Goal: Task Accomplishment & Management: Use online tool/utility

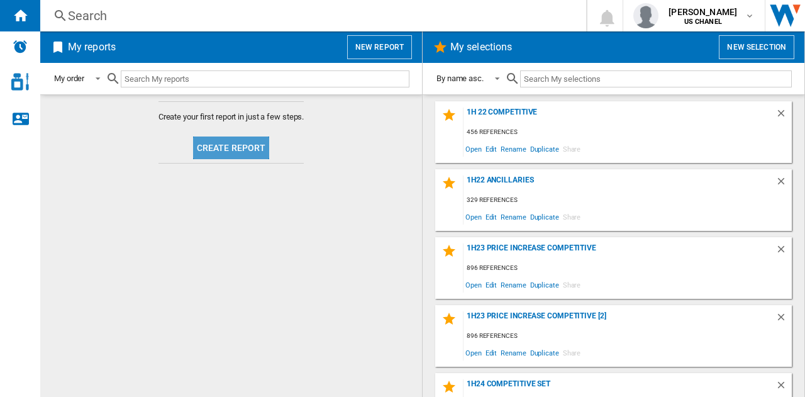
click at [233, 143] on button "Create report" at bounding box center [231, 147] width 77 height 23
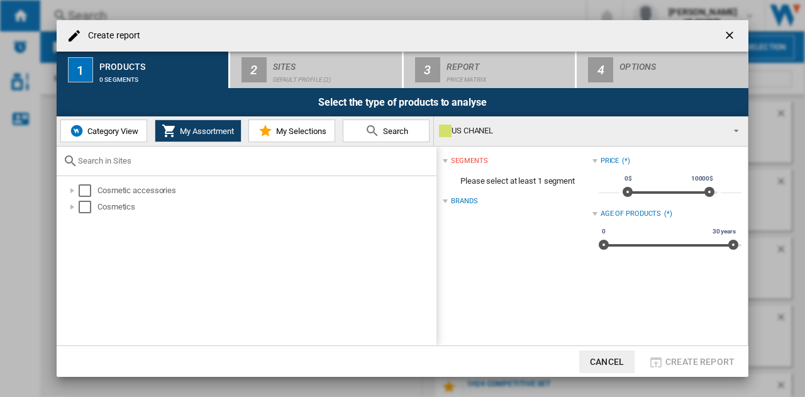
click at [233, 143] on div "Category View My Assortment My Selections Search" at bounding box center [245, 131] width 377 height 30
click at [68, 203] on div at bounding box center [72, 207] width 13 height 13
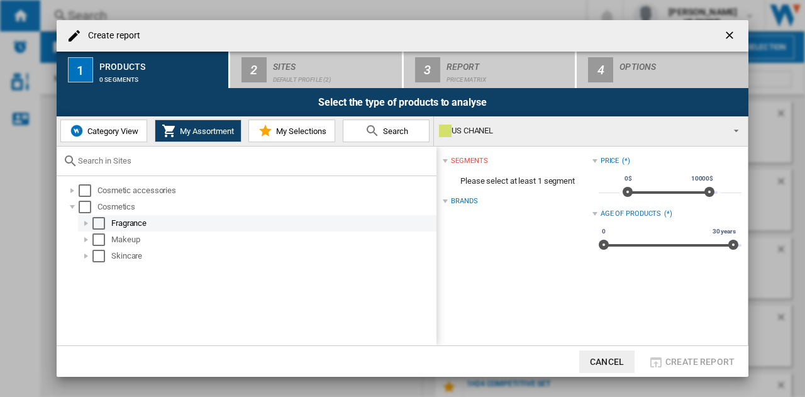
click at [84, 220] on div at bounding box center [86, 223] width 13 height 13
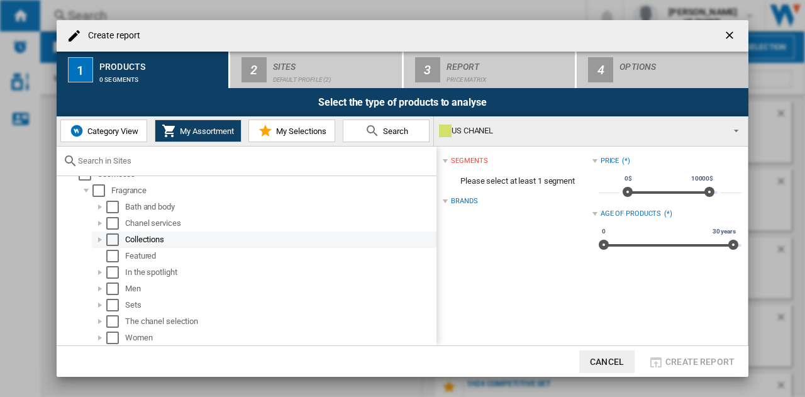
scroll to position [65, 0]
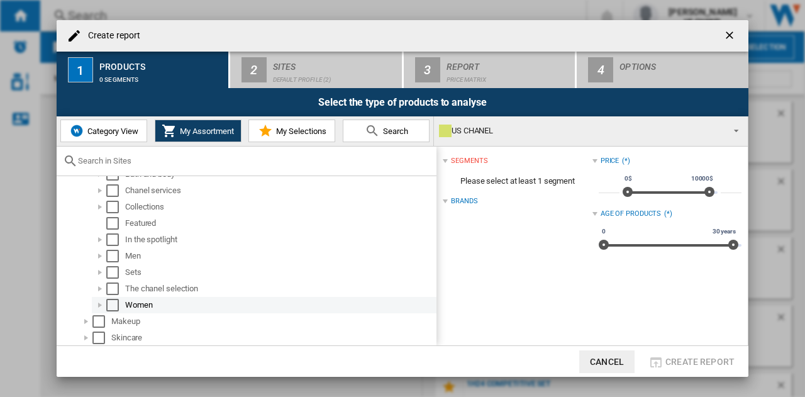
click at [101, 299] on div at bounding box center [100, 305] width 13 height 13
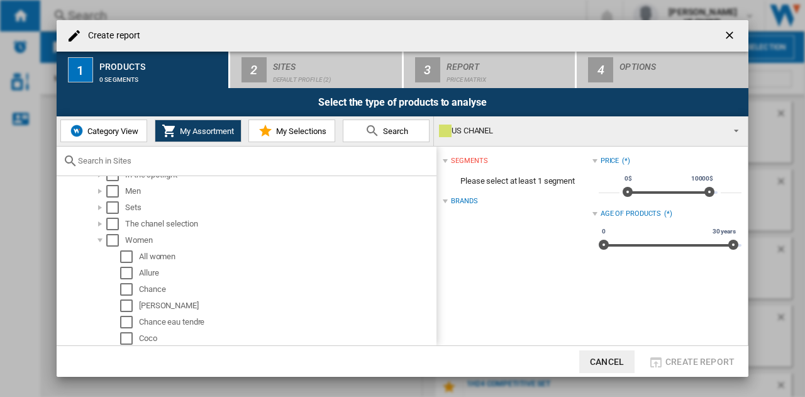
scroll to position [130, 0]
click at [101, 244] on div at bounding box center [100, 241] width 13 height 13
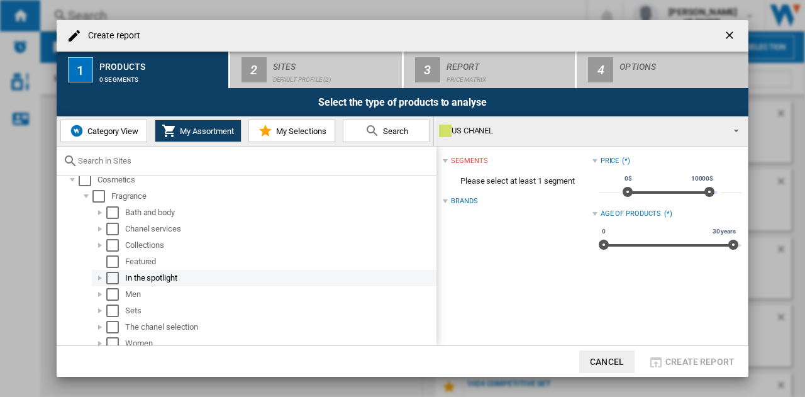
scroll to position [28, 0]
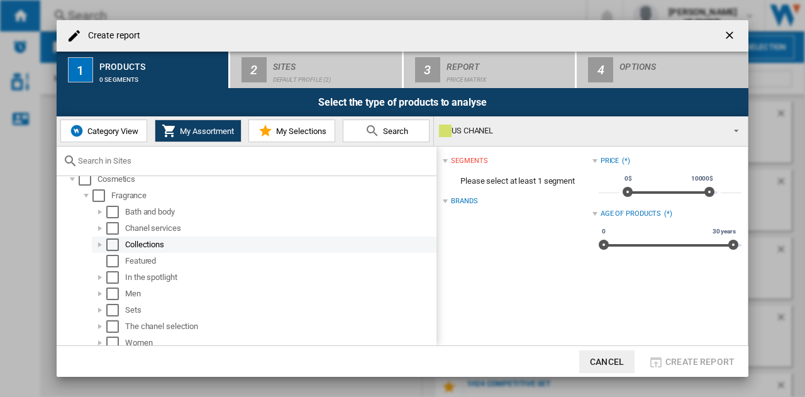
click at [98, 242] on div at bounding box center [100, 244] width 13 height 13
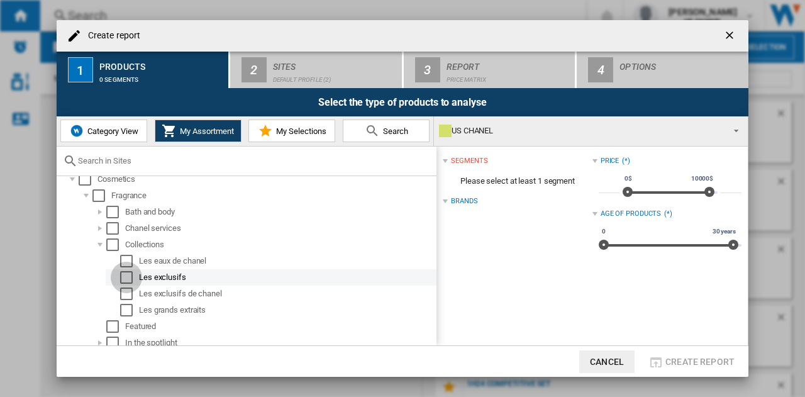
click at [126, 275] on div "Select" at bounding box center [126, 277] width 13 height 13
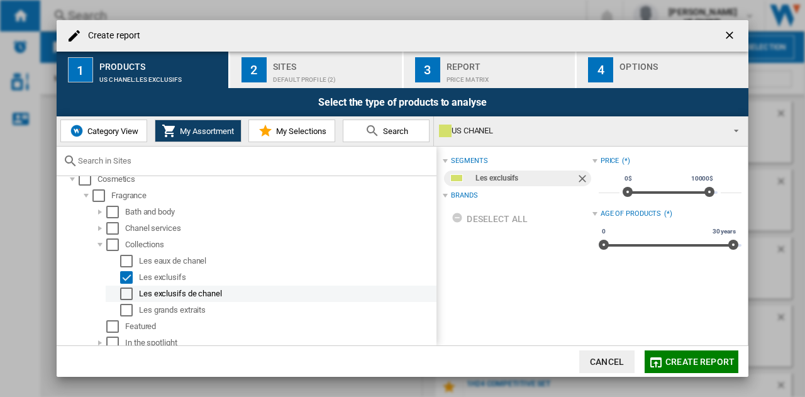
click at [126, 291] on div "Select" at bounding box center [126, 293] width 13 height 13
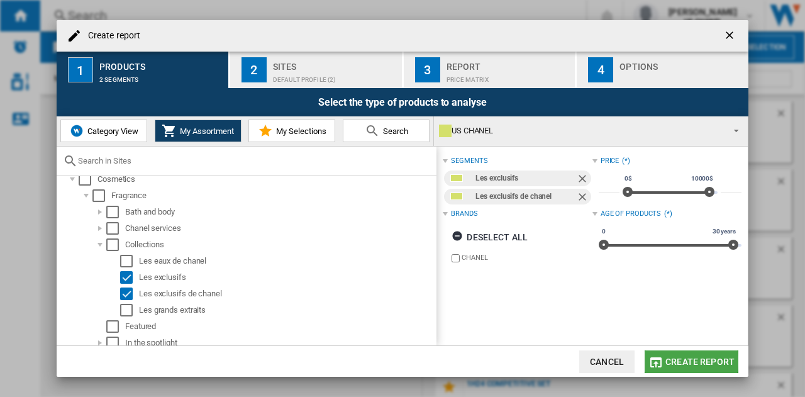
click at [671, 361] on span "Create report" at bounding box center [699, 362] width 69 height 10
